Goal: Find specific page/section: Find specific page/section

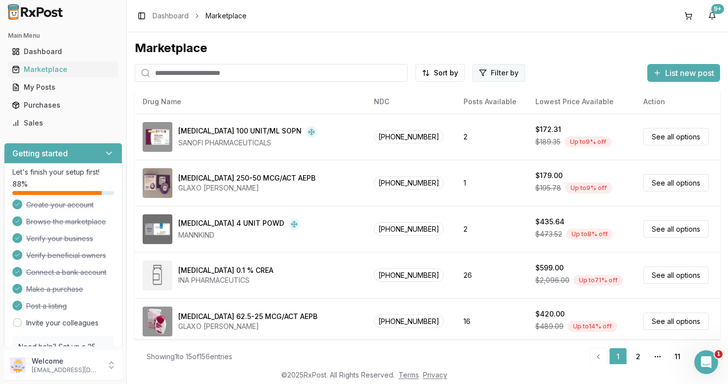
click at [487, 73] on html "Main Menu Dashboard Marketplace My Posts Purchases Sales Getting started Let's …" at bounding box center [364, 192] width 728 height 384
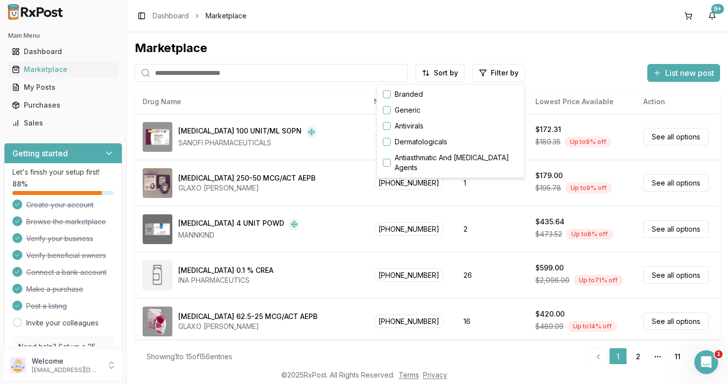
click at [388, 96] on button "button" at bounding box center [387, 94] width 8 height 8
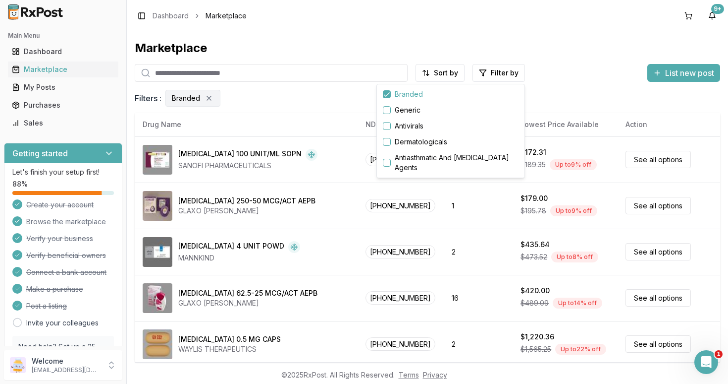
click at [357, 217] on html "Main Menu Dashboard Marketplace My Posts Purchases Sales Getting started Let's …" at bounding box center [364, 192] width 728 height 384
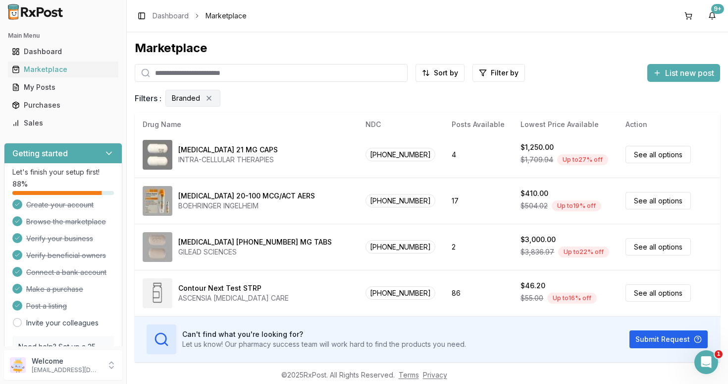
scroll to position [33, 0]
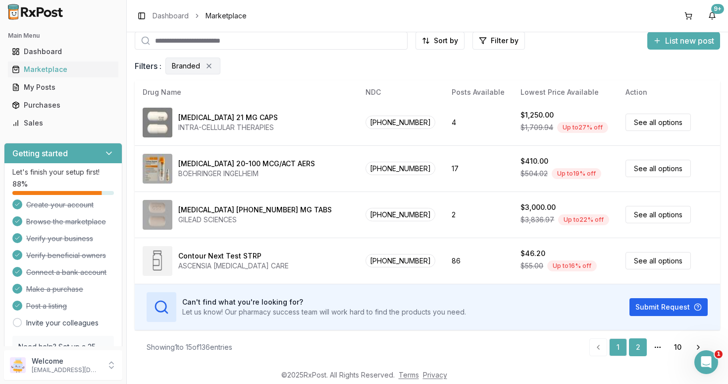
click at [641, 346] on link "2" at bounding box center [638, 347] width 18 height 18
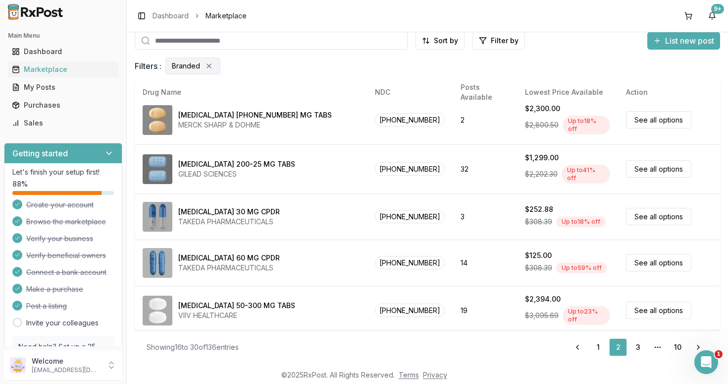
scroll to position [152, 0]
